Goal: Navigation & Orientation: Find specific page/section

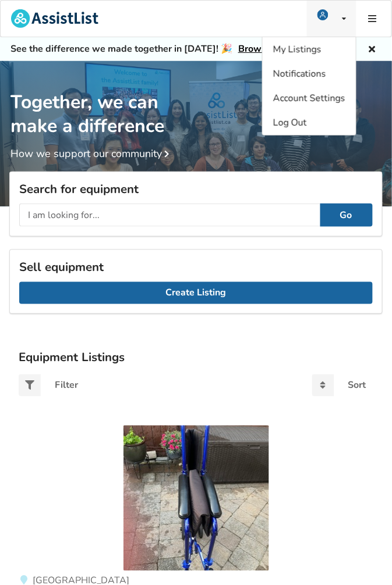
click at [335, 14] on span at bounding box center [325, 18] width 17 height 9
click at [318, 48] on span "My Listings" at bounding box center [297, 49] width 48 height 13
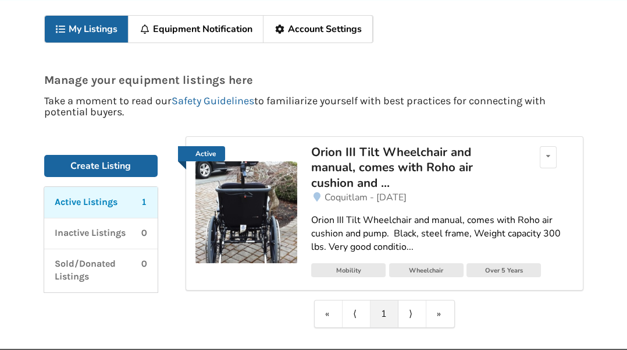
scroll to position [61, 0]
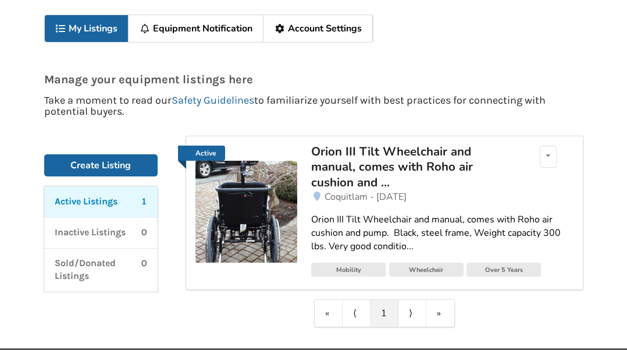
click at [377, 168] on div "Orion III Tilt Wheelchair and manual, comes with Roho air cushion and ..." at bounding box center [413, 167] width 204 height 46
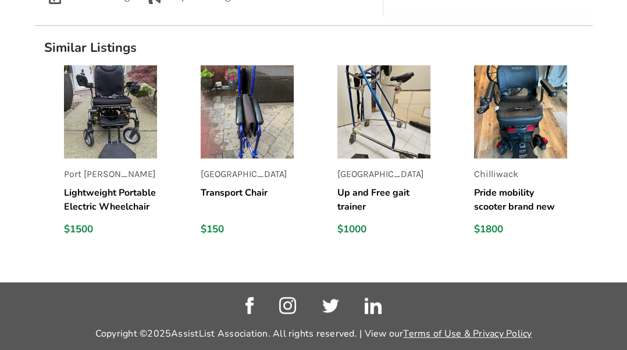
scroll to position [1177, 0]
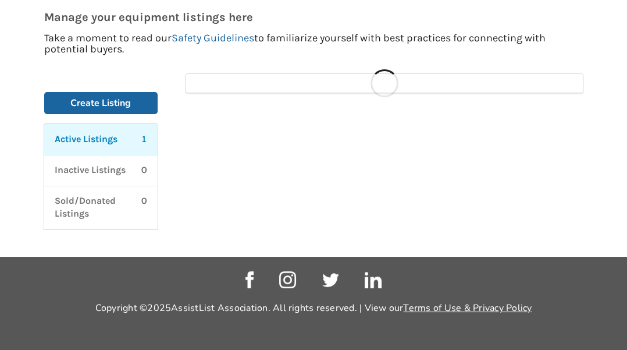
scroll to position [61, 0]
